Goal: Task Accomplishment & Management: Complete application form

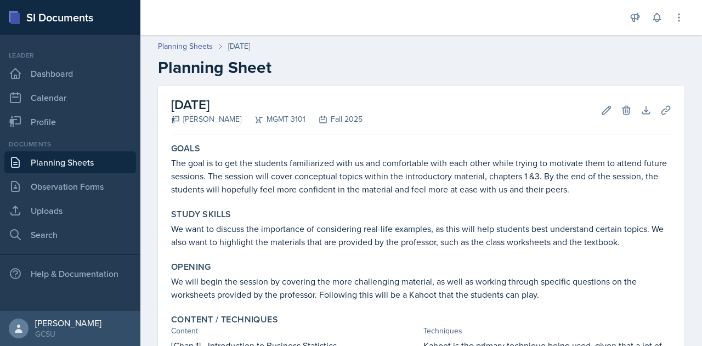
click at [66, 163] on link "Planning Sheets" at bounding box center [70, 162] width 132 height 22
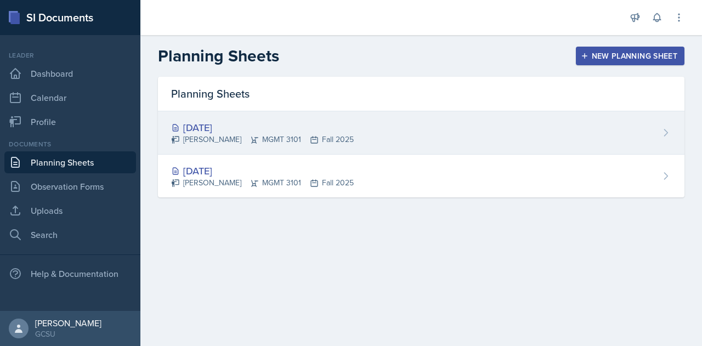
click at [219, 127] on div "[DATE]" at bounding box center [262, 127] width 183 height 15
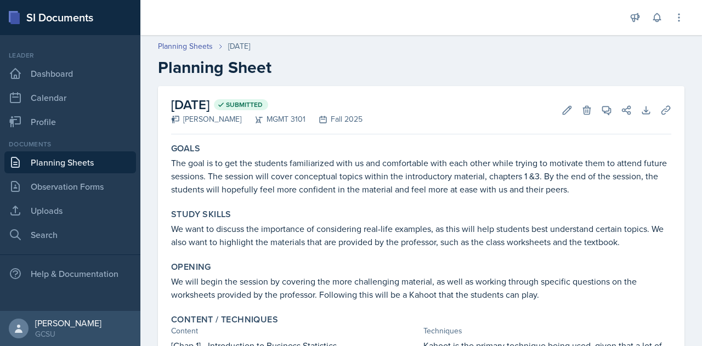
click at [65, 167] on link "Planning Sheets" at bounding box center [70, 162] width 132 height 22
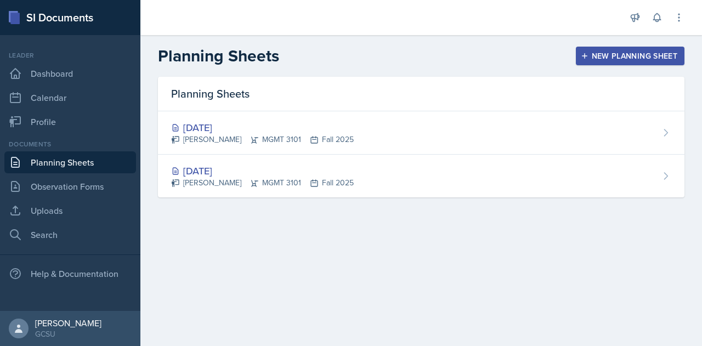
click at [606, 60] on div "New Planning Sheet" at bounding box center [630, 56] width 94 height 9
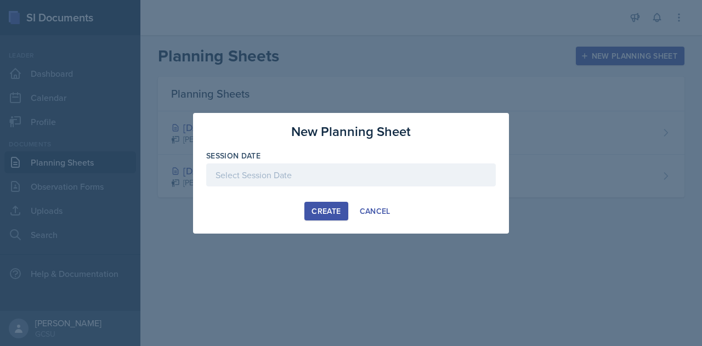
click at [262, 178] on div at bounding box center [350, 174] width 289 height 23
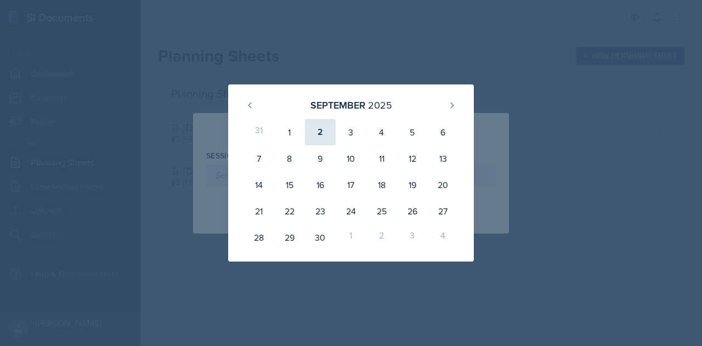
click at [322, 134] on div "2" at bounding box center [320, 132] width 31 height 26
type input "[DATE]"
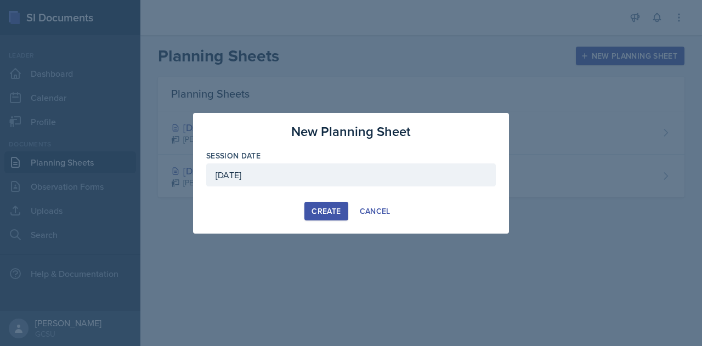
click at [321, 208] on div "Create" at bounding box center [325, 211] width 29 height 9
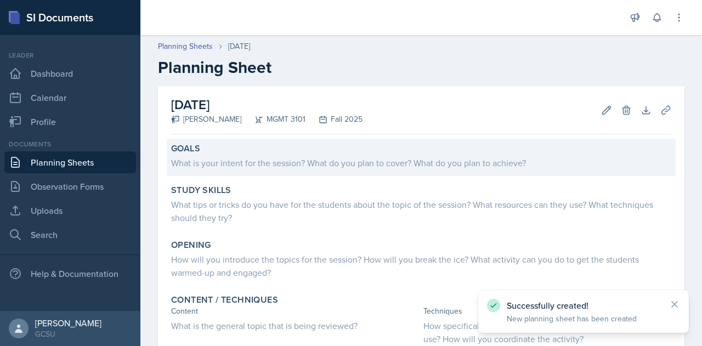
click at [242, 161] on div "What is your intent for the session? What do you plan to cover? What do you pla…" at bounding box center [421, 162] width 500 height 13
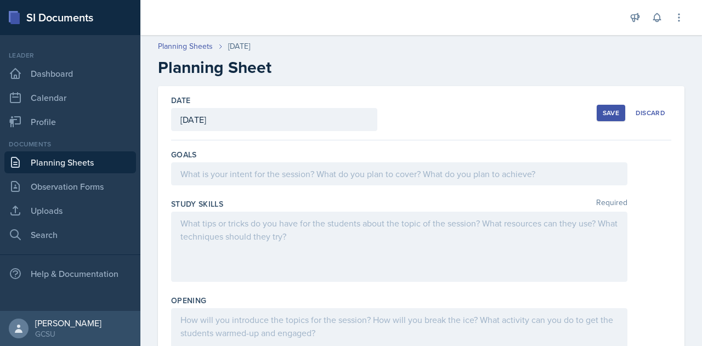
click at [241, 169] on div at bounding box center [399, 173] width 456 height 23
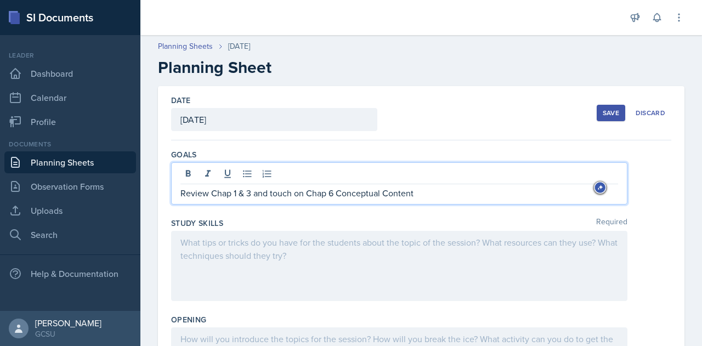
drag, startPoint x: 425, startPoint y: 192, endPoint x: 337, endPoint y: 195, distance: 88.8
click at [337, 195] on p "Review Chap 1 & 3 and touch on Chap 6 Conceptual Content" at bounding box center [398, 192] width 437 height 13
click at [217, 197] on p "Review Chap 1 & 3 and touch on" at bounding box center [398, 192] width 437 height 13
click at [225, 195] on p "Review Chap 1 & 3 and touch on" at bounding box center [398, 192] width 437 height 13
click at [305, 195] on p "Review Chapters 1 & 3 and touch on" at bounding box center [398, 192] width 437 height 13
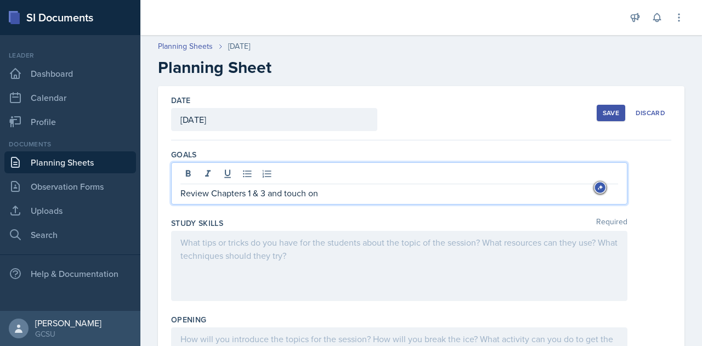
click at [323, 193] on p "Review Chapters 1 & 3 and touch on" at bounding box center [398, 192] width 437 height 13
click at [258, 240] on div at bounding box center [399, 266] width 456 height 70
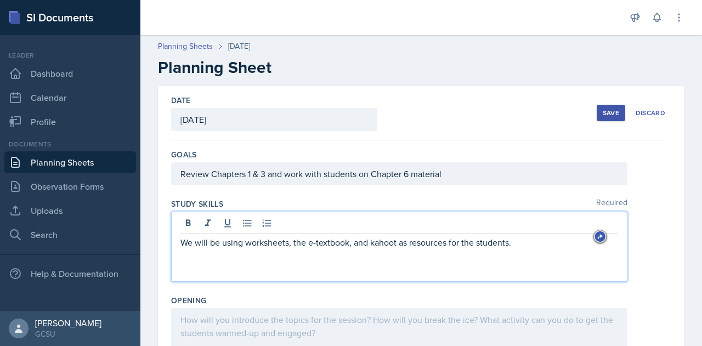
click at [390, 245] on p "We will be using worksheets, the e-textbook, and kahoot as resources for the st…" at bounding box center [398, 242] width 437 height 13
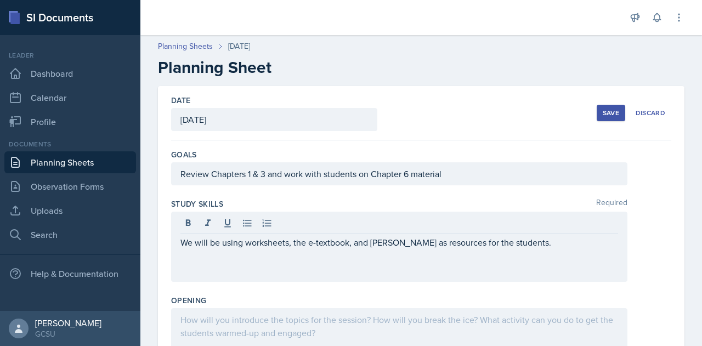
click at [346, 266] on div "We will be using worksheets, the e-textbook, and [PERSON_NAME] as resources for…" at bounding box center [399, 247] width 456 height 70
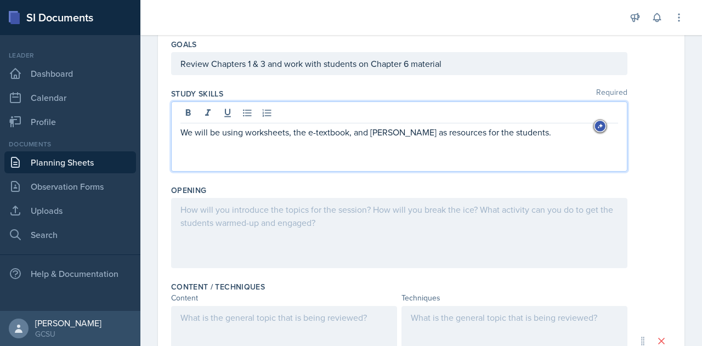
click at [240, 207] on p at bounding box center [398, 209] width 437 height 13
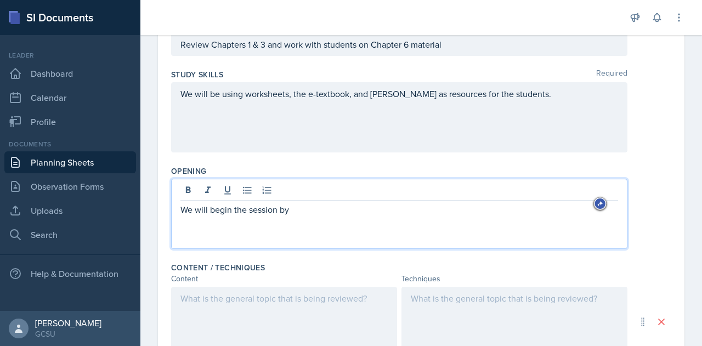
scroll to position [208, 0]
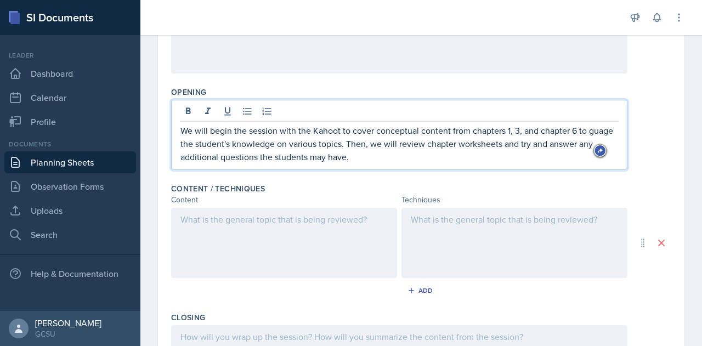
click at [190, 142] on p "We will begin the session with the Kahoot to cover conceptual content from chap…" at bounding box center [398, 143] width 437 height 39
click at [486, 132] on p "We will begin the session with the Kahoot to cover conceptual content from chap…" at bounding box center [398, 143] width 437 height 39
click at [382, 160] on p "We will begin the session with the Kahoot to cover conceptual content from chap…" at bounding box center [398, 143] width 437 height 39
click at [564, 143] on p "We will begin the session with the Kahoot to cover conceptual content from chap…" at bounding box center [398, 143] width 437 height 39
click at [572, 143] on p "We will begin the session with the Kahoot to cover conceptual content from chap…" at bounding box center [398, 143] width 437 height 39
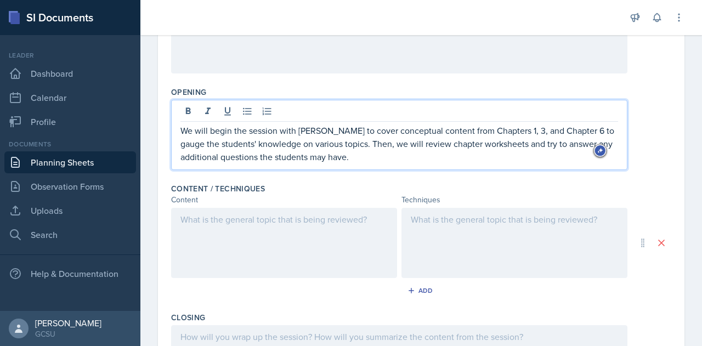
click at [366, 159] on p "We will begin the session with [PERSON_NAME] to cover conceptual content from C…" at bounding box center [398, 143] width 437 height 39
click at [276, 131] on p "We will begin the session with [PERSON_NAME] to cover conceptual content from C…" at bounding box center [398, 143] width 437 height 39
click at [303, 153] on p "We will begin the session with [PERSON_NAME] to cover conceptual content from C…" at bounding box center [398, 143] width 437 height 39
click at [374, 150] on p "We will begin the session with [PERSON_NAME] to cover conceptual content from C…" at bounding box center [398, 143] width 437 height 39
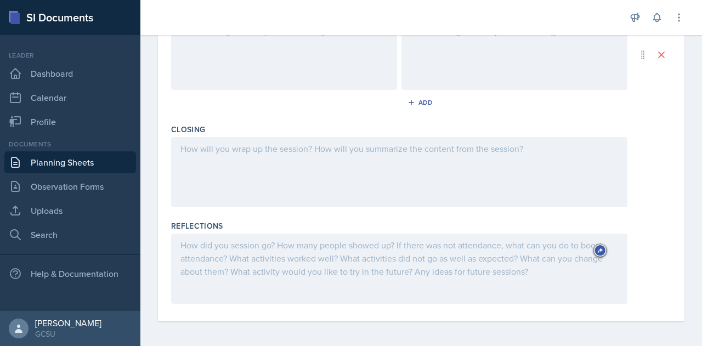
scroll to position [0, 0]
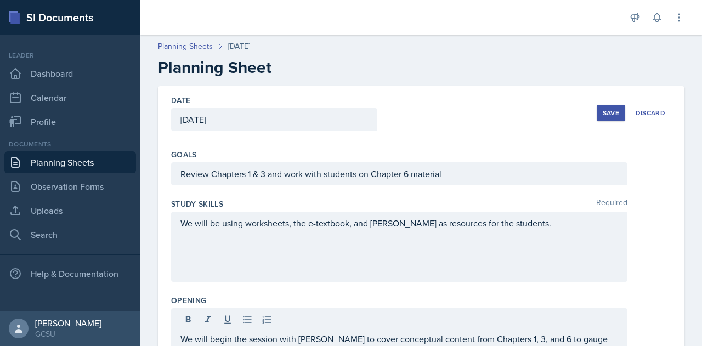
click at [601, 107] on button "Save" at bounding box center [610, 113] width 29 height 16
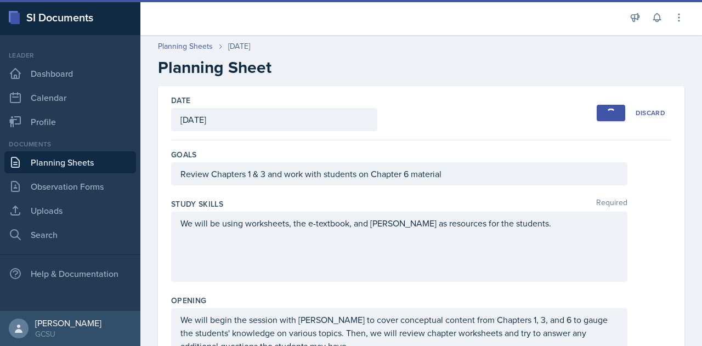
click at [57, 160] on link "Planning Sheets" at bounding box center [70, 162] width 132 height 22
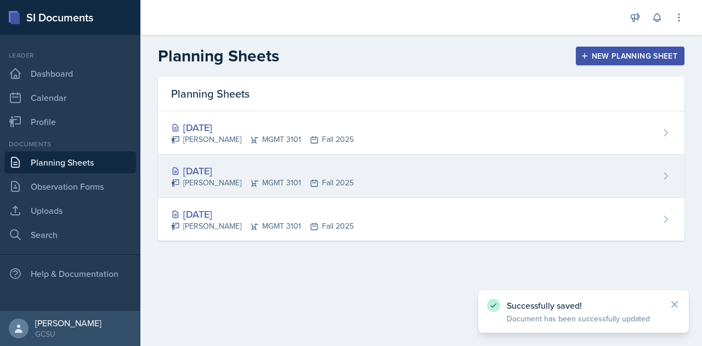
click at [301, 168] on div "[DATE]" at bounding box center [262, 170] width 183 height 15
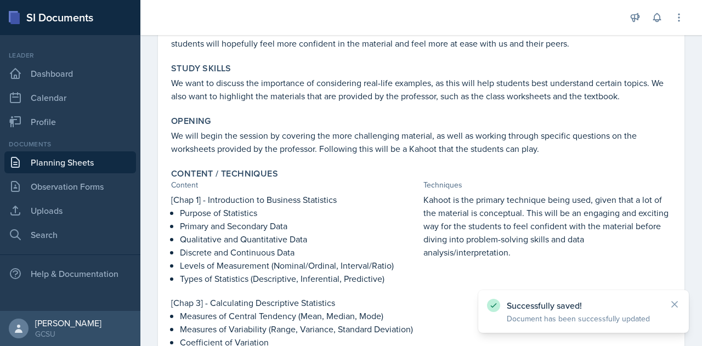
scroll to position [192, 0]
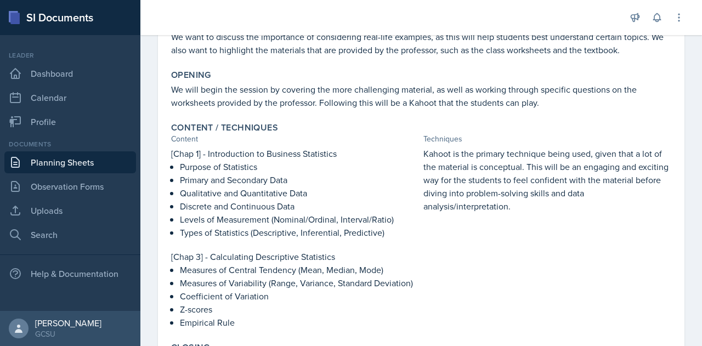
click at [170, 153] on div "Content / Techniques Content Techniques [Chap 1] - Introduction to Business Sta…" at bounding box center [421, 225] width 509 height 215
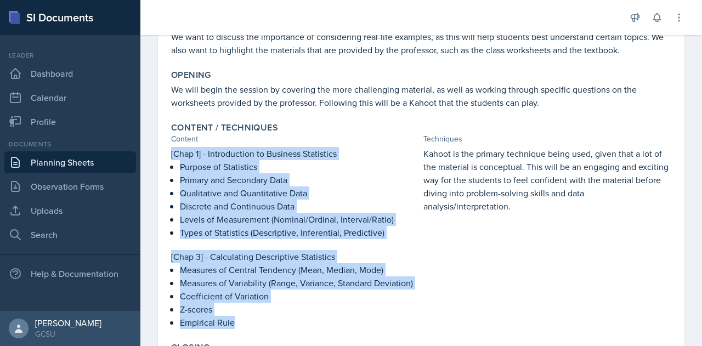
drag, startPoint x: 171, startPoint y: 153, endPoint x: 332, endPoint y: 320, distance: 231.8
click at [332, 320] on div "[Chap 1] - Introduction to Business Statistics Purpose of Statistics Primary an…" at bounding box center [295, 238] width 248 height 182
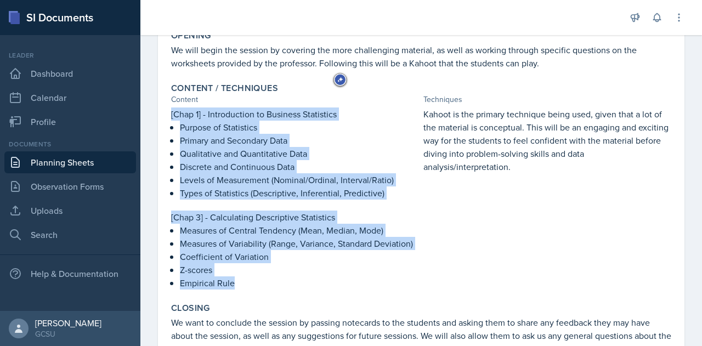
scroll to position [232, 0]
copy div "[Chap 1] - Introduction to Business Statistics Purpose of Statistics Primary an…"
click at [71, 156] on link "Planning Sheets" at bounding box center [70, 162] width 132 height 22
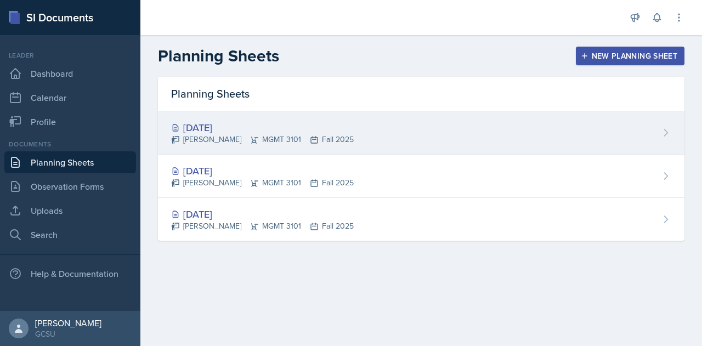
click at [212, 129] on div "[DATE]" at bounding box center [262, 127] width 183 height 15
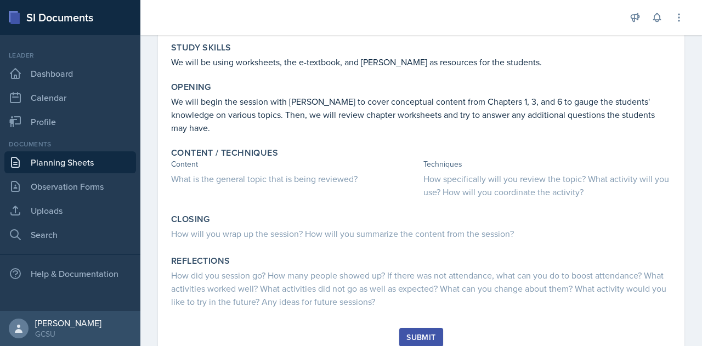
scroll to position [167, 0]
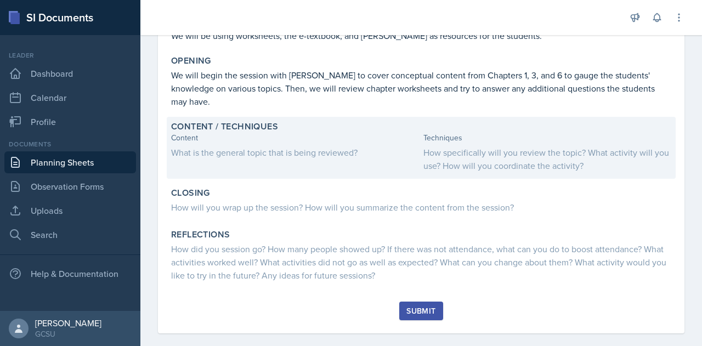
click at [225, 146] on div "What is the general topic that is being reviewed?" at bounding box center [295, 152] width 248 height 13
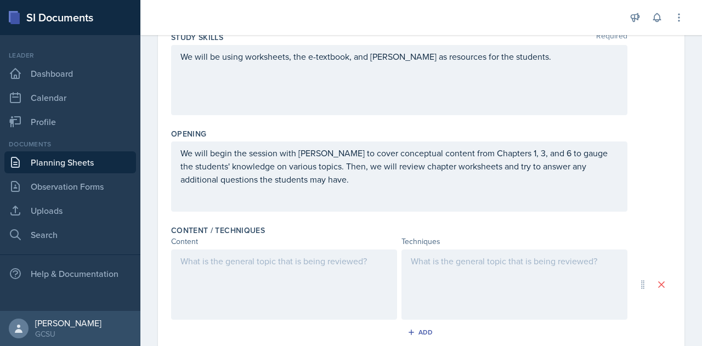
click at [217, 264] on div at bounding box center [284, 284] width 226 height 70
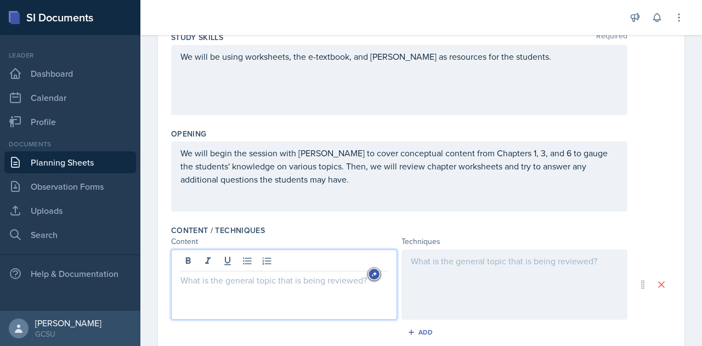
paste div
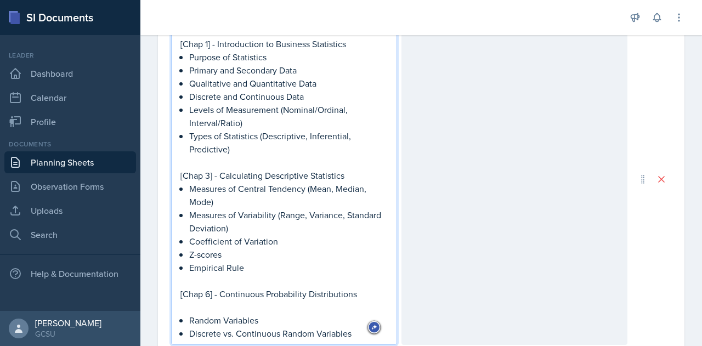
scroll to position [467, 0]
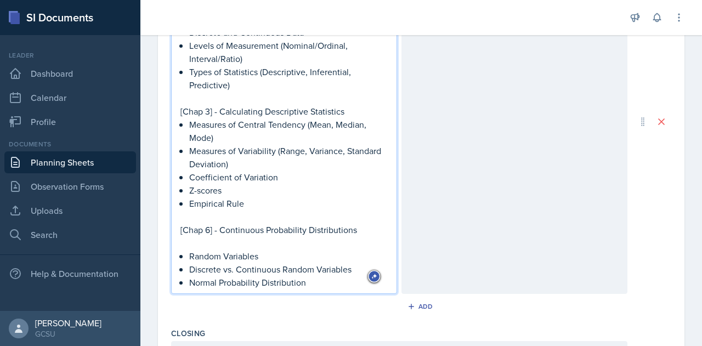
drag, startPoint x: 260, startPoint y: 255, endPoint x: 192, endPoint y: 258, distance: 67.5
click at [192, 258] on p "Random Variables" at bounding box center [288, 255] width 198 height 13
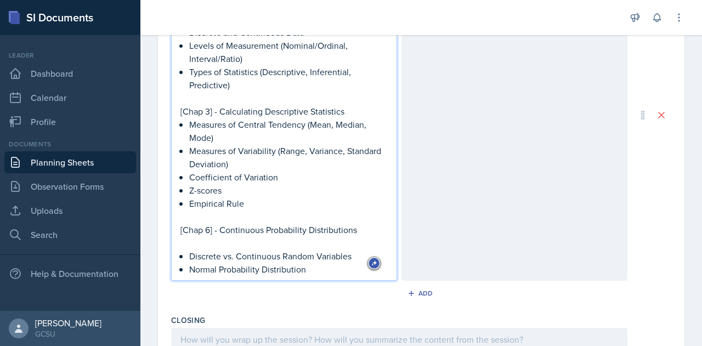
click at [315, 272] on p "Normal Probability Distribution" at bounding box center [288, 269] width 198 height 13
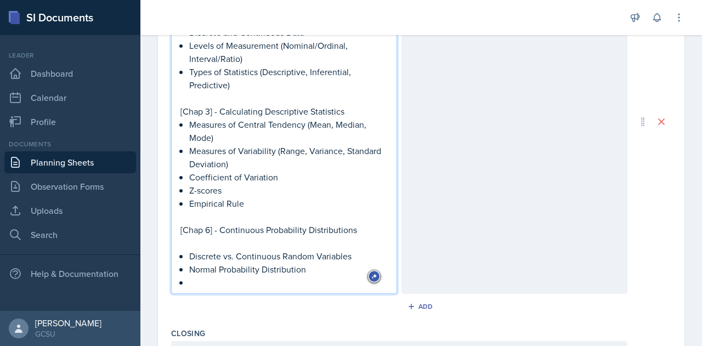
click at [358, 257] on p "Discrete vs. Continuous Random Variables" at bounding box center [288, 255] width 198 height 13
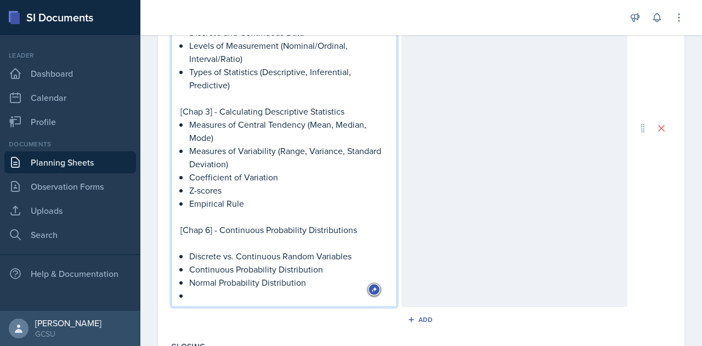
click at [193, 295] on p at bounding box center [288, 295] width 198 height 13
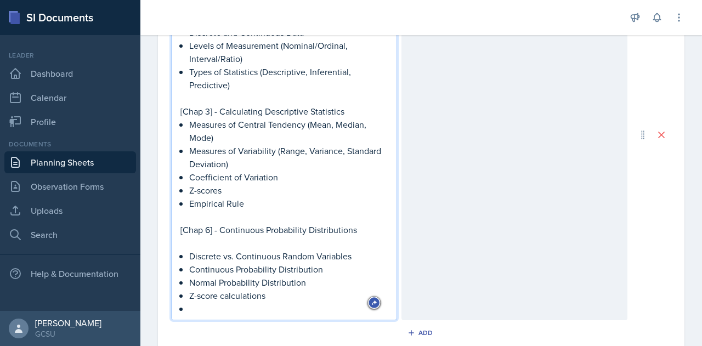
click at [279, 295] on p "Z-score calculations" at bounding box center [288, 295] width 198 height 13
click at [244, 305] on p at bounding box center [288, 308] width 198 height 13
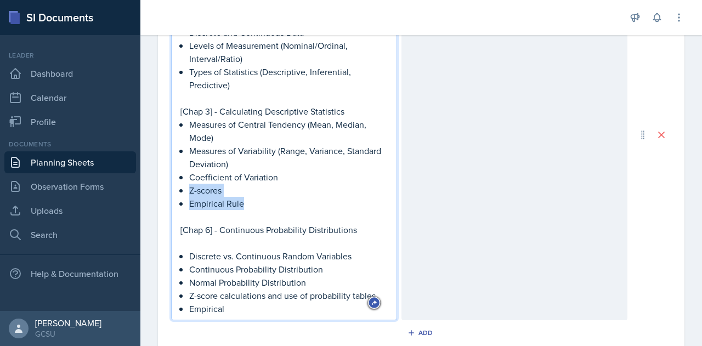
drag, startPoint x: 259, startPoint y: 200, endPoint x: 191, endPoint y: 191, distance: 68.5
click at [191, 191] on ul "Measures of Central Tendency (Mean, Median, Mode) Measures of Variability (Rang…" at bounding box center [288, 164] width 198 height 92
click at [237, 307] on p "Empirical" at bounding box center [288, 308] width 198 height 13
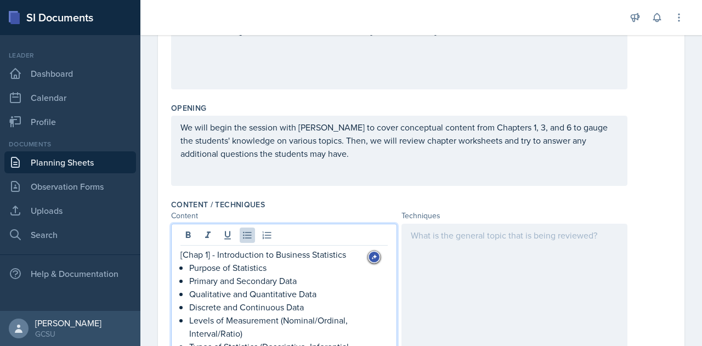
click at [458, 234] on p at bounding box center [514, 235] width 207 height 13
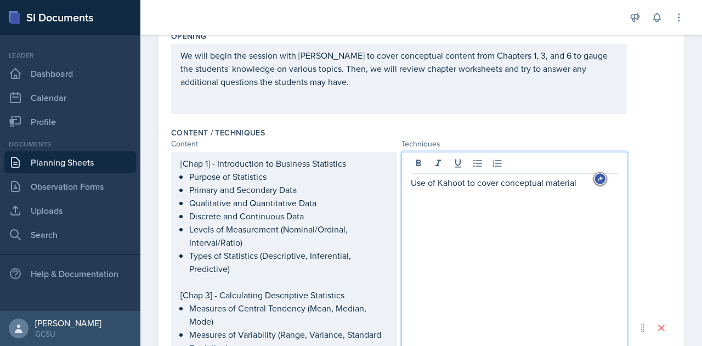
scroll to position [262, 0]
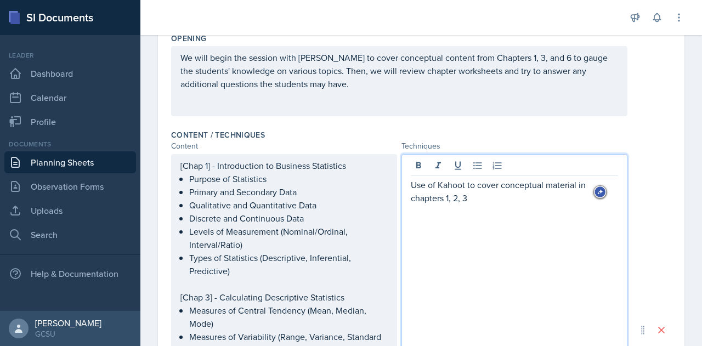
click at [405, 183] on div "Use of Kahoot to cover conceptual material in chapters 1, 2, 3" at bounding box center [514, 330] width 226 height 352
click at [411, 185] on p "Use of Kahoot to cover conceptual material in chapters 1, 2, 3 -" at bounding box center [514, 191] width 207 height 26
click at [494, 202] on p "Use of Kahoot to cover conceptual material in chapters 1, 2, 3 -" at bounding box center [518, 191] width 198 height 26
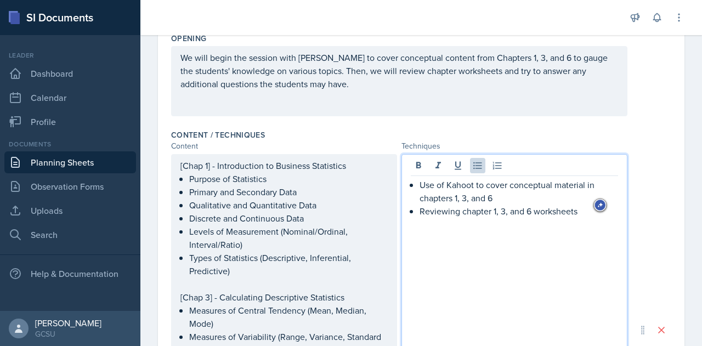
click at [477, 210] on p "Reviewing chapter 1, 3, and 6 worksheets" at bounding box center [518, 210] width 198 height 13
click at [576, 212] on p "Reviewing chapters 1, 3, and 6 worksheets" at bounding box center [518, 210] width 198 height 13
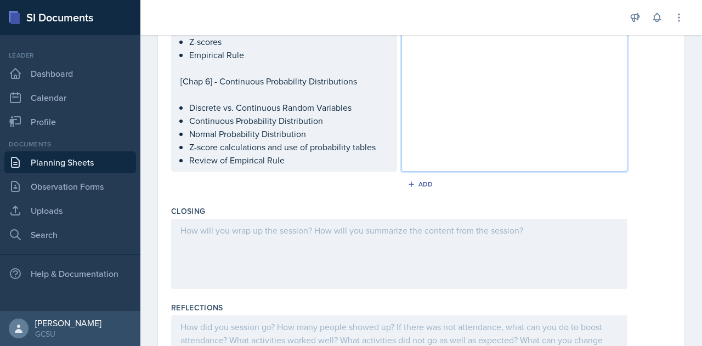
scroll to position [626, 0]
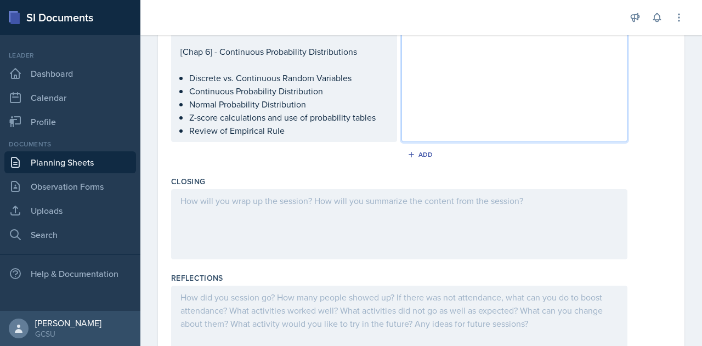
click at [254, 198] on p at bounding box center [398, 200] width 437 height 13
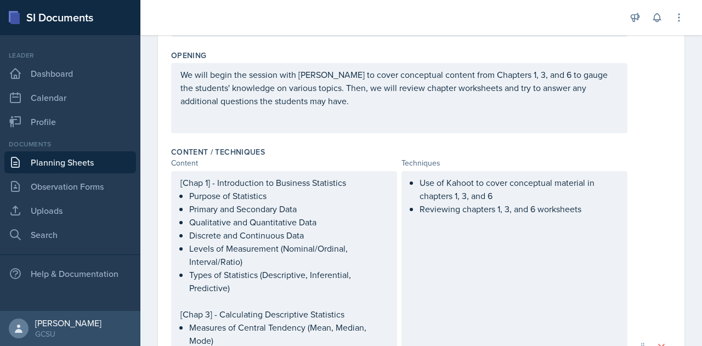
scroll to position [0, 0]
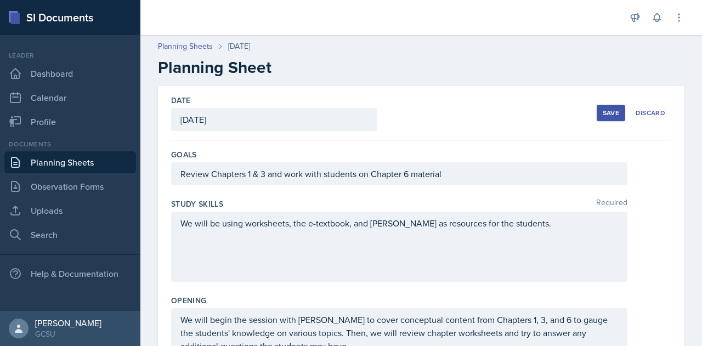
click at [602, 115] on div "Save" at bounding box center [610, 113] width 16 height 9
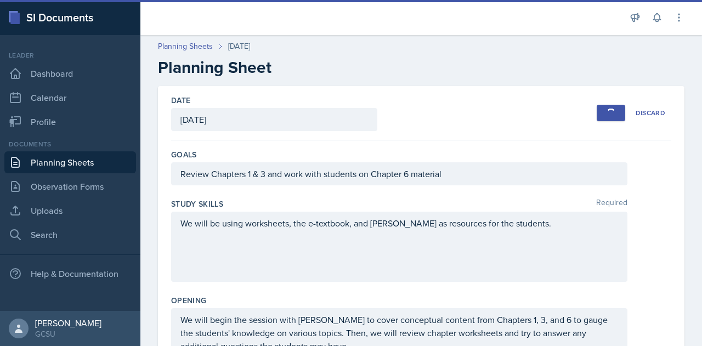
click at [51, 162] on link "Planning Sheets" at bounding box center [70, 162] width 132 height 22
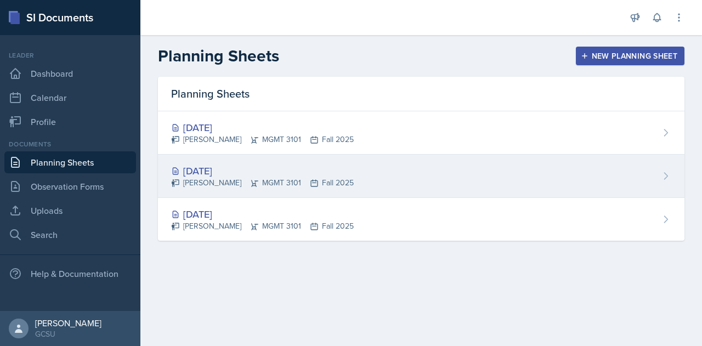
click at [245, 169] on div "[DATE]" at bounding box center [262, 170] width 183 height 15
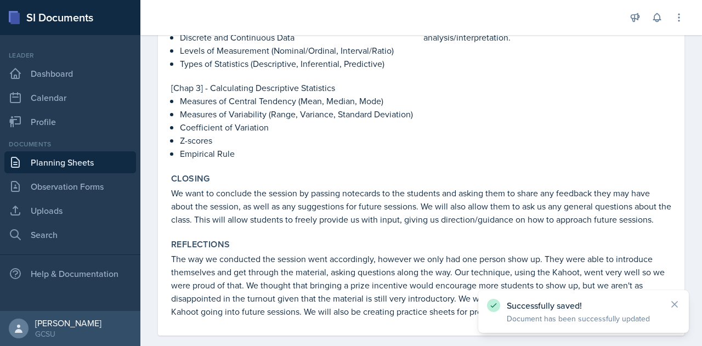
scroll to position [361, 0]
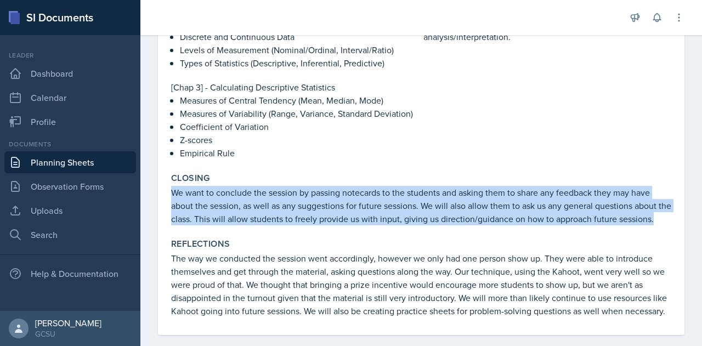
drag, startPoint x: 172, startPoint y: 192, endPoint x: 214, endPoint y: 230, distance: 56.7
click at [214, 225] on p "We want to conclude the session by passing notecards to the students and asking…" at bounding box center [421, 205] width 500 height 39
copy p "We want to conclude the session by passing notecards to the students and asking…"
click at [48, 183] on link "Observation Forms" at bounding box center [70, 186] width 132 height 22
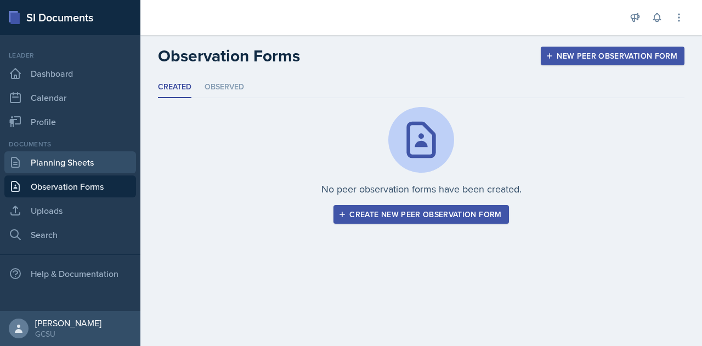
click at [62, 161] on link "Planning Sheets" at bounding box center [70, 162] width 132 height 22
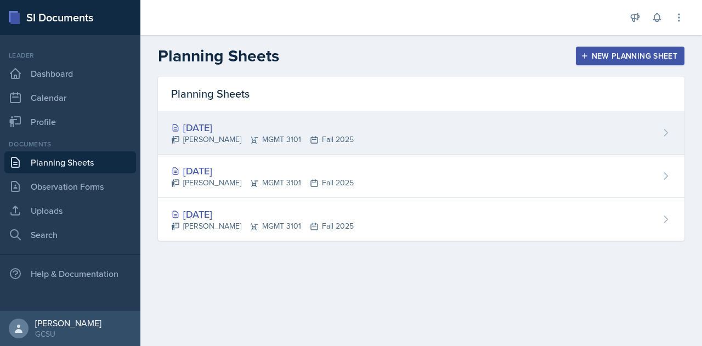
click at [263, 126] on div "[DATE]" at bounding box center [262, 127] width 183 height 15
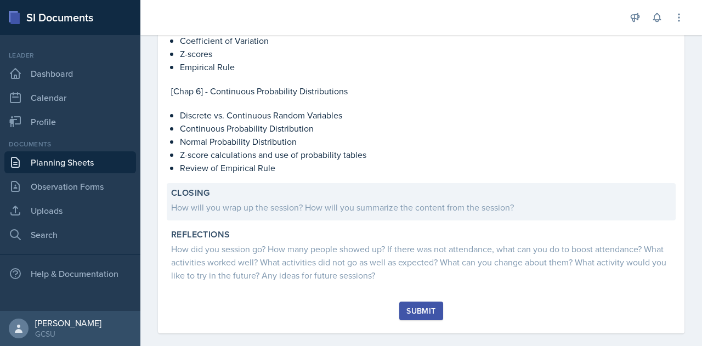
click at [224, 201] on div "How will you wrap up the session? How will you summarize the content from the s…" at bounding box center [421, 207] width 500 height 13
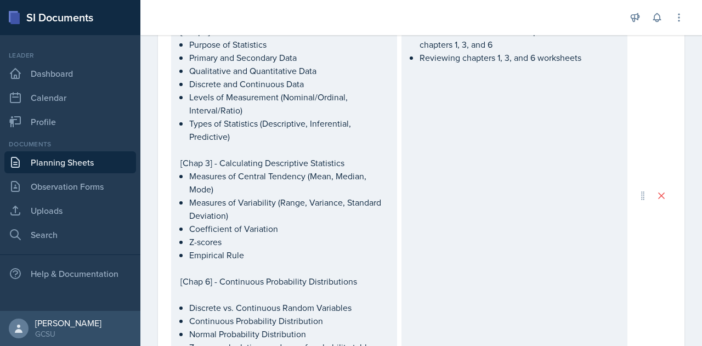
scroll to position [677, 0]
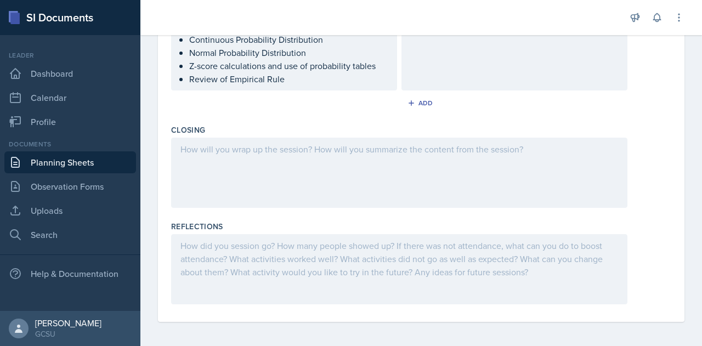
click at [285, 170] on div at bounding box center [399, 173] width 456 height 70
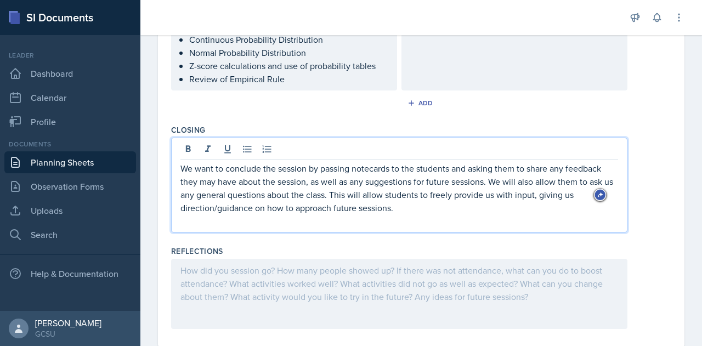
scroll to position [697, 0]
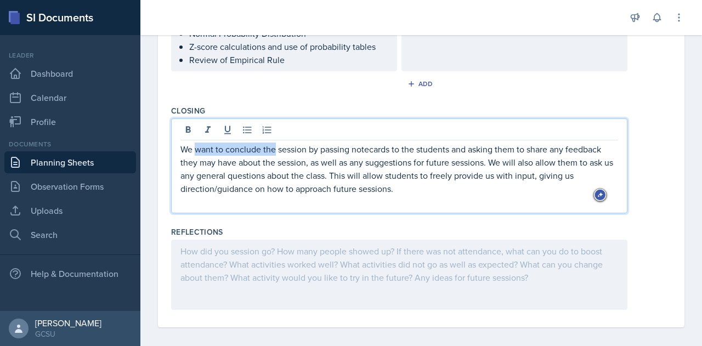
drag, startPoint x: 275, startPoint y: 147, endPoint x: 196, endPoint y: 147, distance: 78.9
click at [196, 147] on p "We want to conclude the session by passing notecards to the students and asking…" at bounding box center [398, 169] width 437 height 53
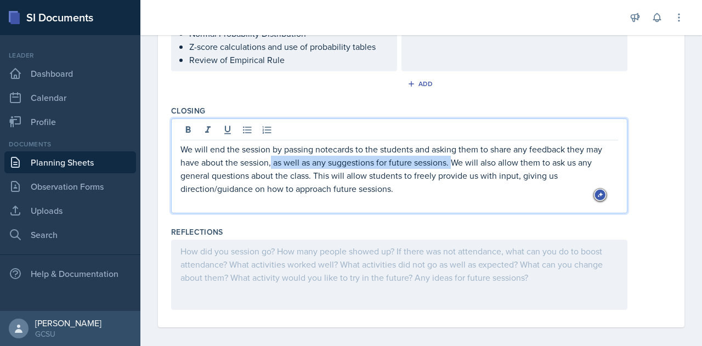
drag, startPoint x: 452, startPoint y: 161, endPoint x: 272, endPoint y: 157, distance: 179.8
click at [272, 157] on p "We will end the session by passing notecards to the students and asking them to…" at bounding box center [398, 169] width 437 height 53
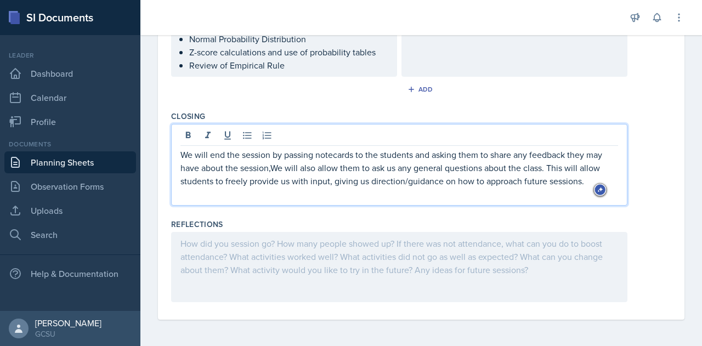
scroll to position [688, 0]
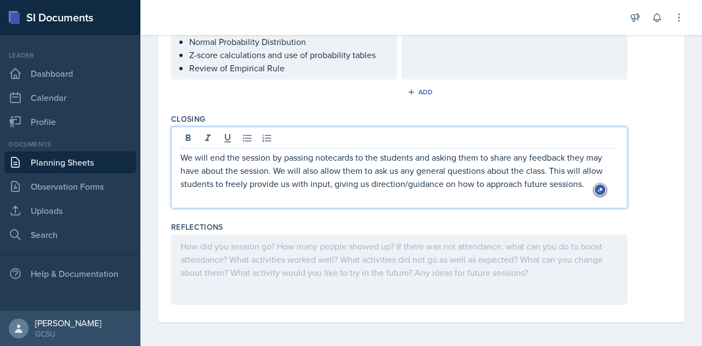
click at [545, 187] on p "We will end the session by passing notecards to the students and asking them to…" at bounding box center [398, 170] width 437 height 39
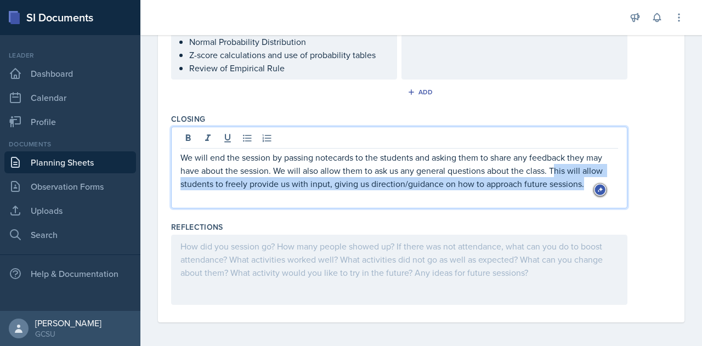
drag, startPoint x: 584, startPoint y: 183, endPoint x: 554, endPoint y: 168, distance: 33.8
click at [554, 168] on p "We will end the session by passing notecards to the students and asking them to…" at bounding box center [398, 170] width 437 height 39
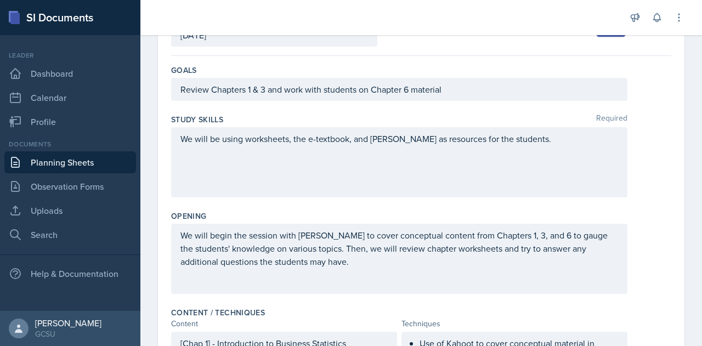
scroll to position [0, 0]
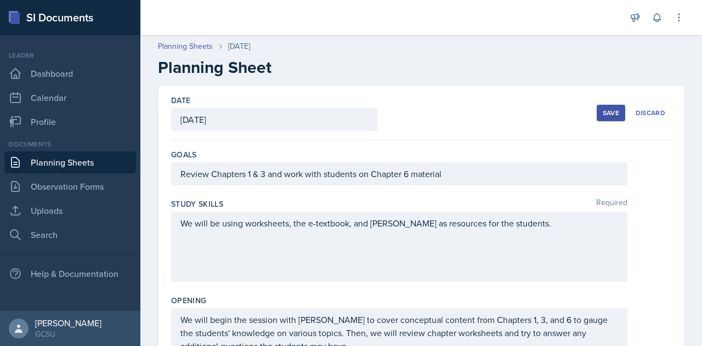
click at [602, 112] on div "Save" at bounding box center [610, 113] width 16 height 9
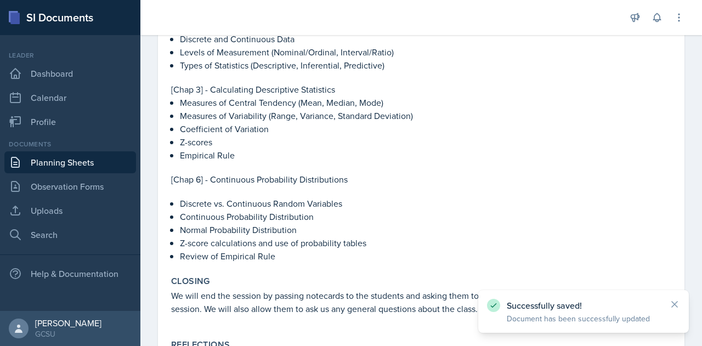
scroll to position [443, 0]
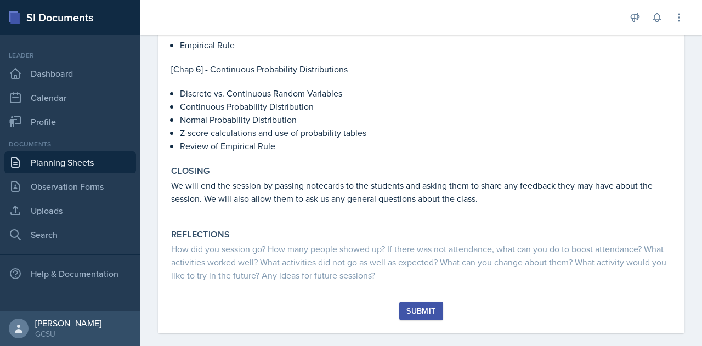
click at [431, 306] on div "Submit" at bounding box center [420, 310] width 29 height 9
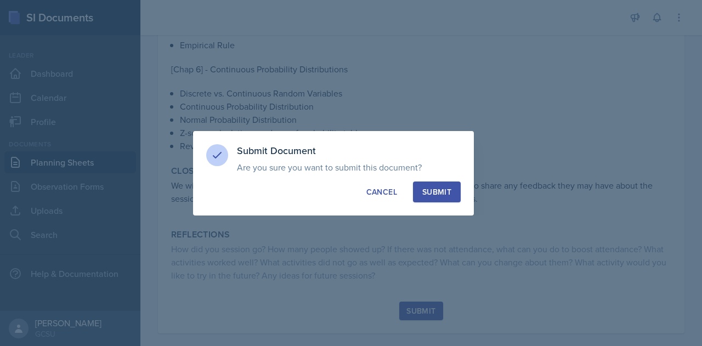
click at [437, 190] on div "Submit" at bounding box center [436, 191] width 29 height 11
